Goal: Check status: Check status

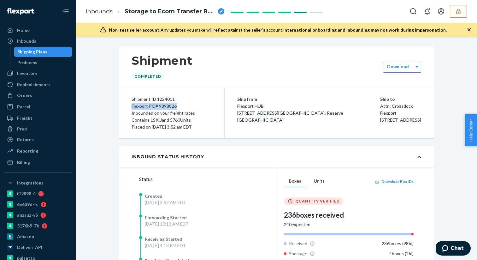
click at [461, 17] on button "button" at bounding box center [458, 11] width 17 height 13
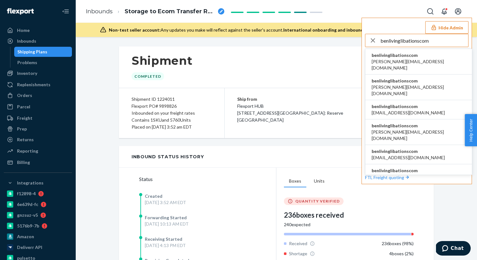
type input "benlivinglibationscom"
click at [391, 58] on span "benlivinglibationscom" at bounding box center [419, 55] width 94 height 6
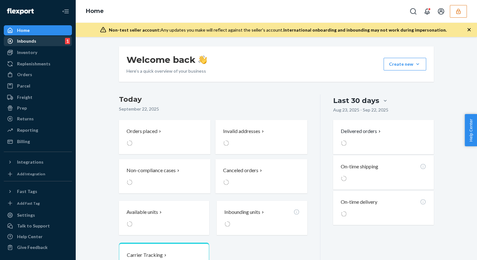
click at [44, 40] on div "Inbounds 1" at bounding box center [37, 41] width 67 height 9
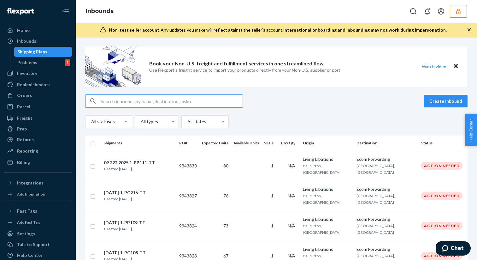
type input "9698763"
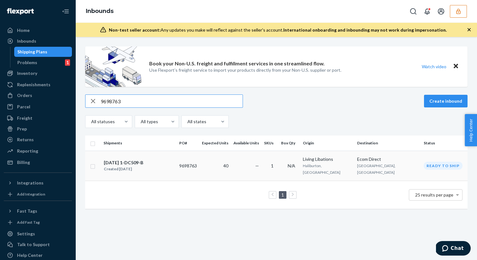
type input "9698763"
click at [164, 171] on td "[DATE] 1-DC509-B Created [DATE]" at bounding box center [139, 166] width 76 height 30
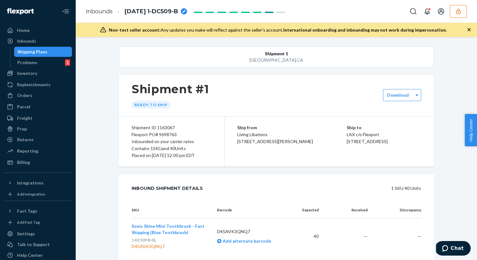
click at [147, 134] on div "Flexport PO# 9698763" at bounding box center [172, 134] width 80 height 7
copy div "Flexport PO# 9698763"
